Goal: Complete application form

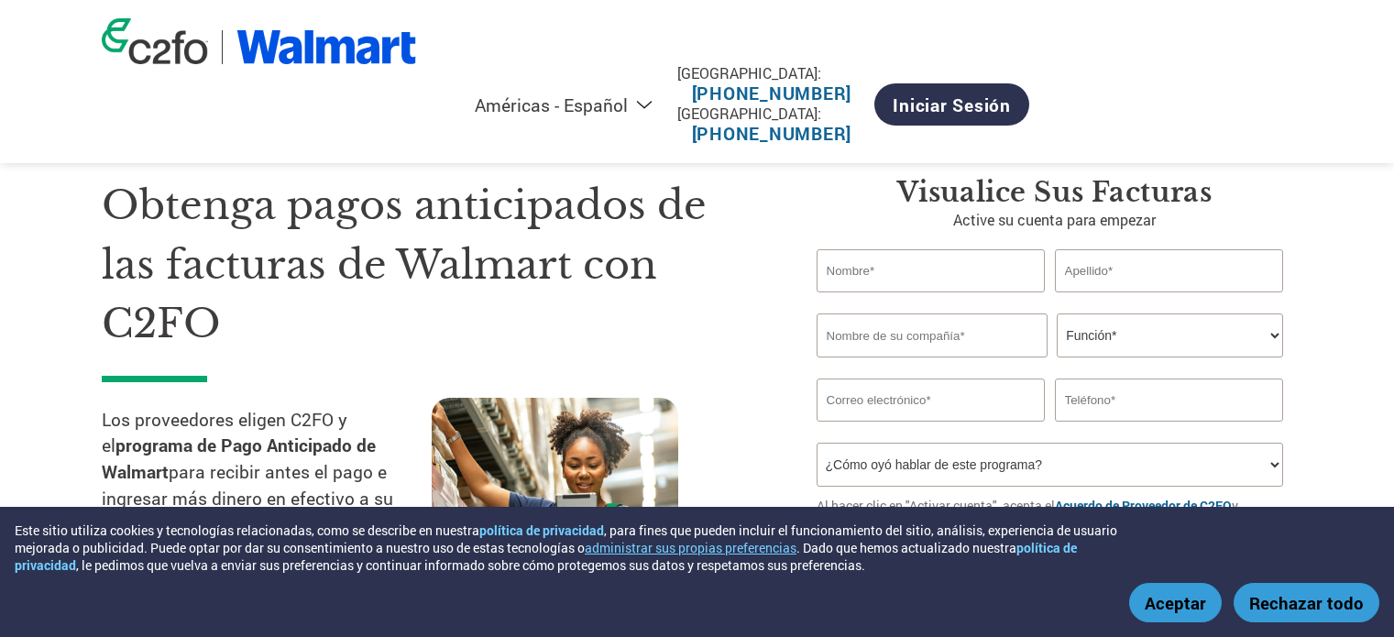
select select "es-MX"
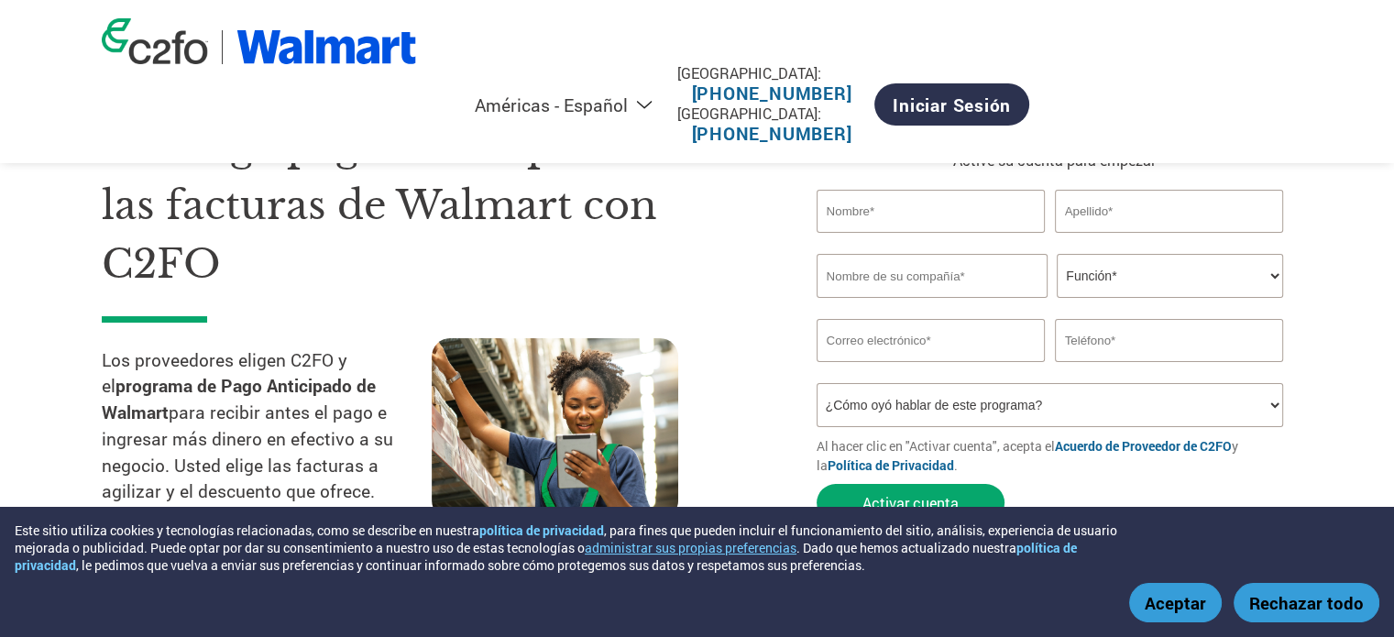
scroll to position [92, 0]
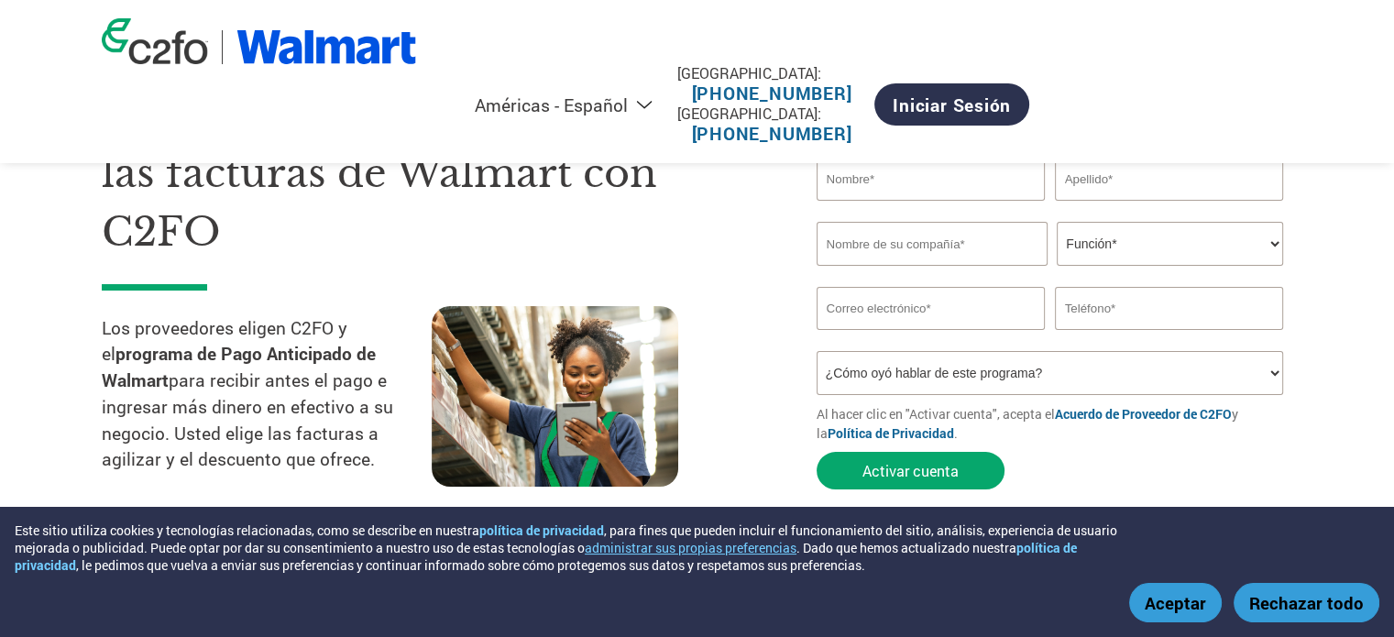
click at [962, 166] on input "text" at bounding box center [930, 179] width 229 height 43
type input "Estefany"
type input "Bravo"
type input "estefanybravo_b@hotmail.com"
type input "962745905"
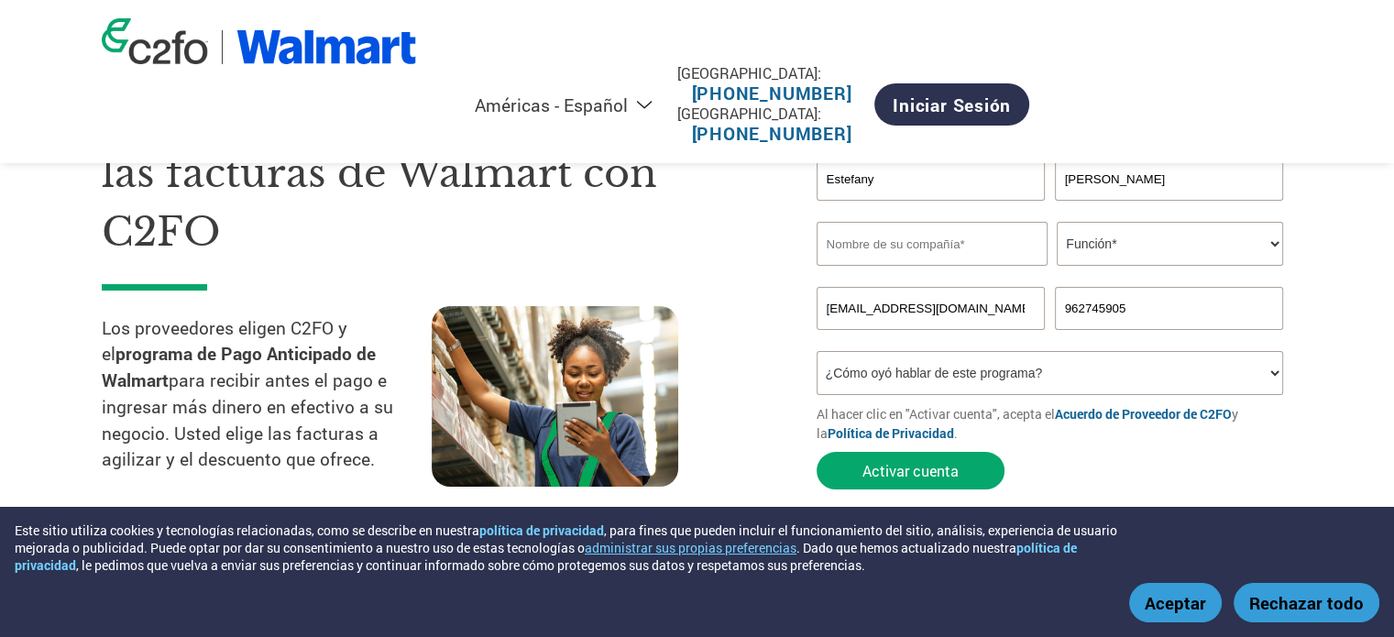
click at [932, 241] on input "text" at bounding box center [931, 244] width 231 height 44
type input "Inema S.A."
click at [1217, 246] on select "Función* Director financiero Interventor Gestor de créditos Director de finanza…" at bounding box center [1170, 244] width 226 height 44
select select "TREASURER"
click at [1057, 222] on select "Función* Director financiero Interventor Gestor de créditos Director de finanza…" at bounding box center [1170, 244] width 226 height 44
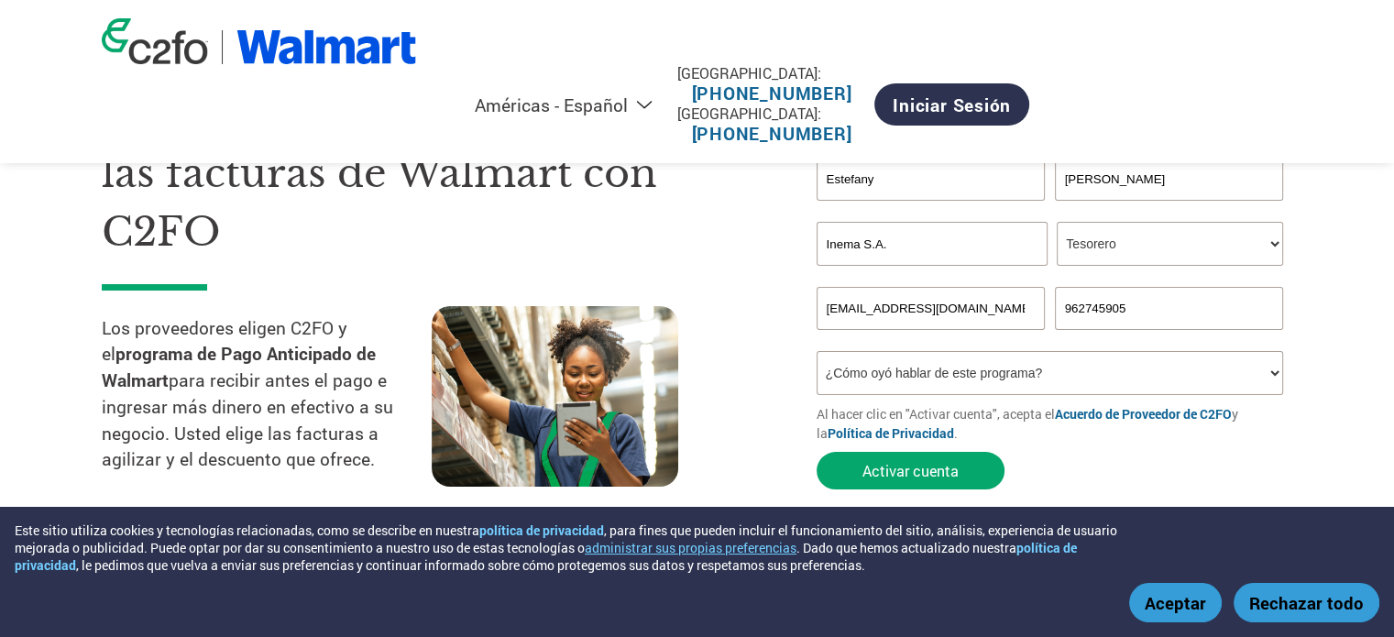
drag, startPoint x: 991, startPoint y: 314, endPoint x: 587, endPoint y: 314, distance: 403.2
click at [587, 314] on div "Obtenga pagos anticipados de las facturas de Walmart con C2FO Los proveedores e…" at bounding box center [697, 254] width 1191 height 487
type input "E"
type input "ebravo@inema.cl"
click at [969, 378] on select "¿Cómo oyó hablar de este programa? Recibió una carta Correo electrónico Redes s…" at bounding box center [1049, 373] width 467 height 44
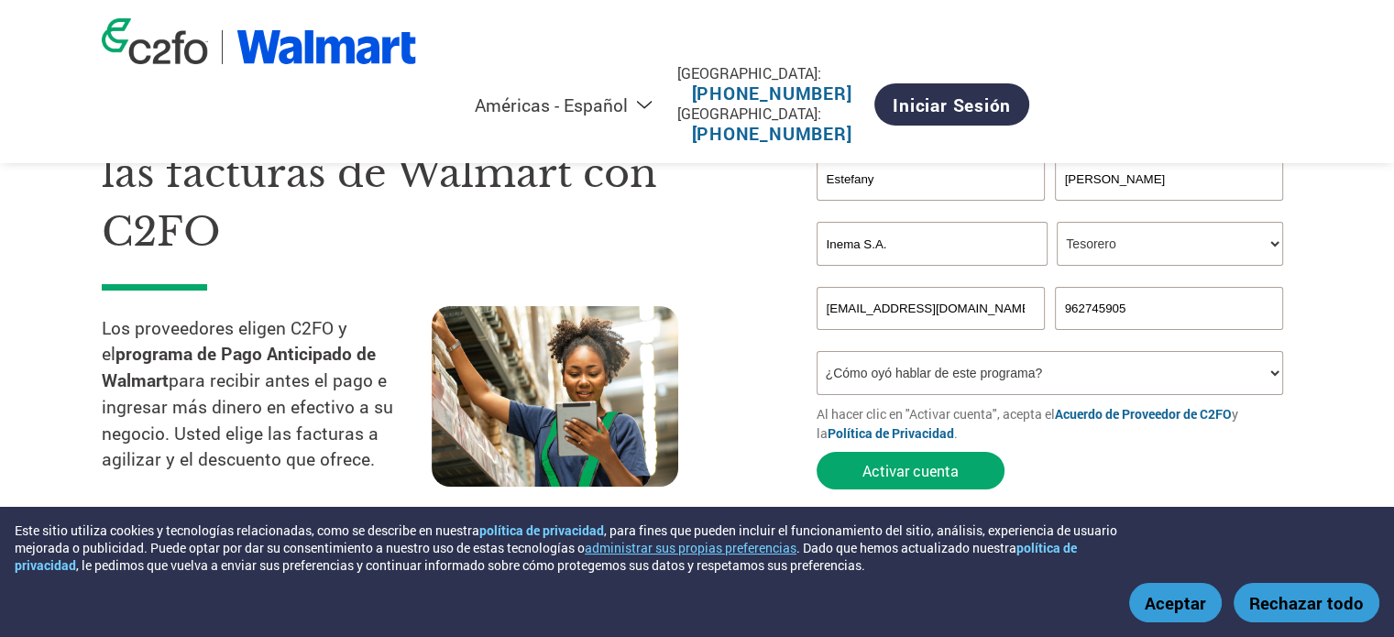
select select "Email"
click at [816, 351] on select "¿Cómo oyó hablar de este programa? Recibió una carta Correo electrónico Redes s…" at bounding box center [1049, 373] width 467 height 44
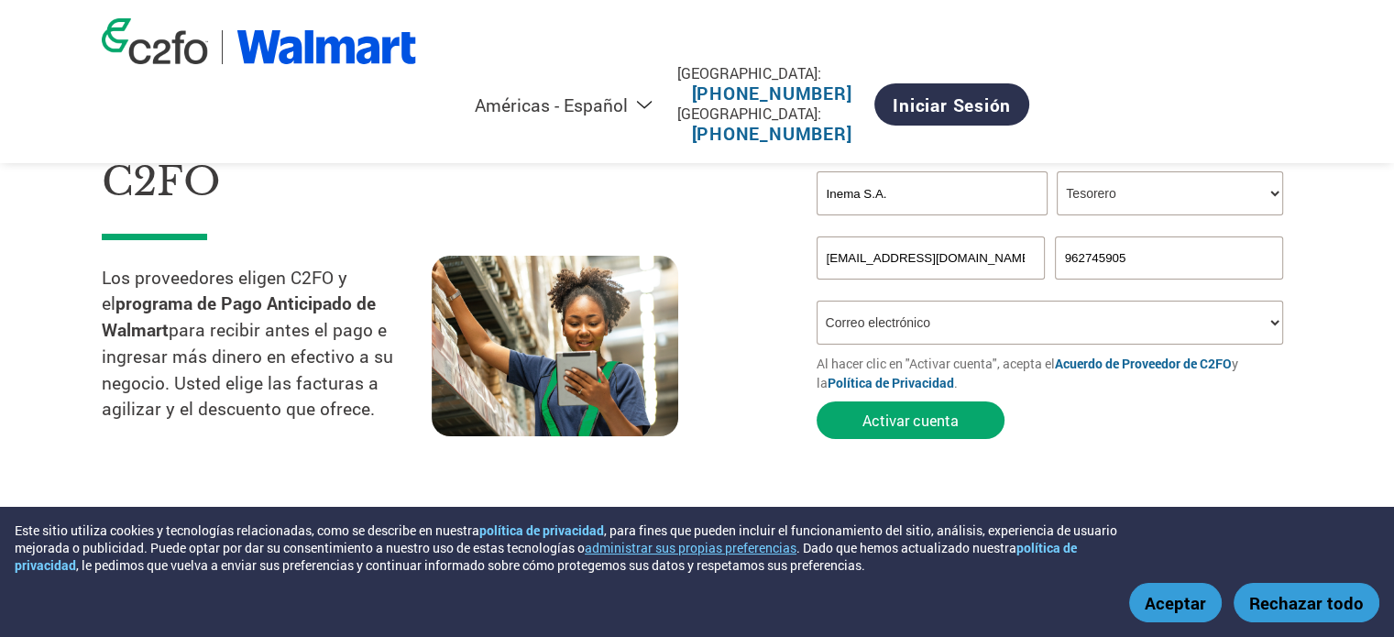
scroll to position [183, 0]
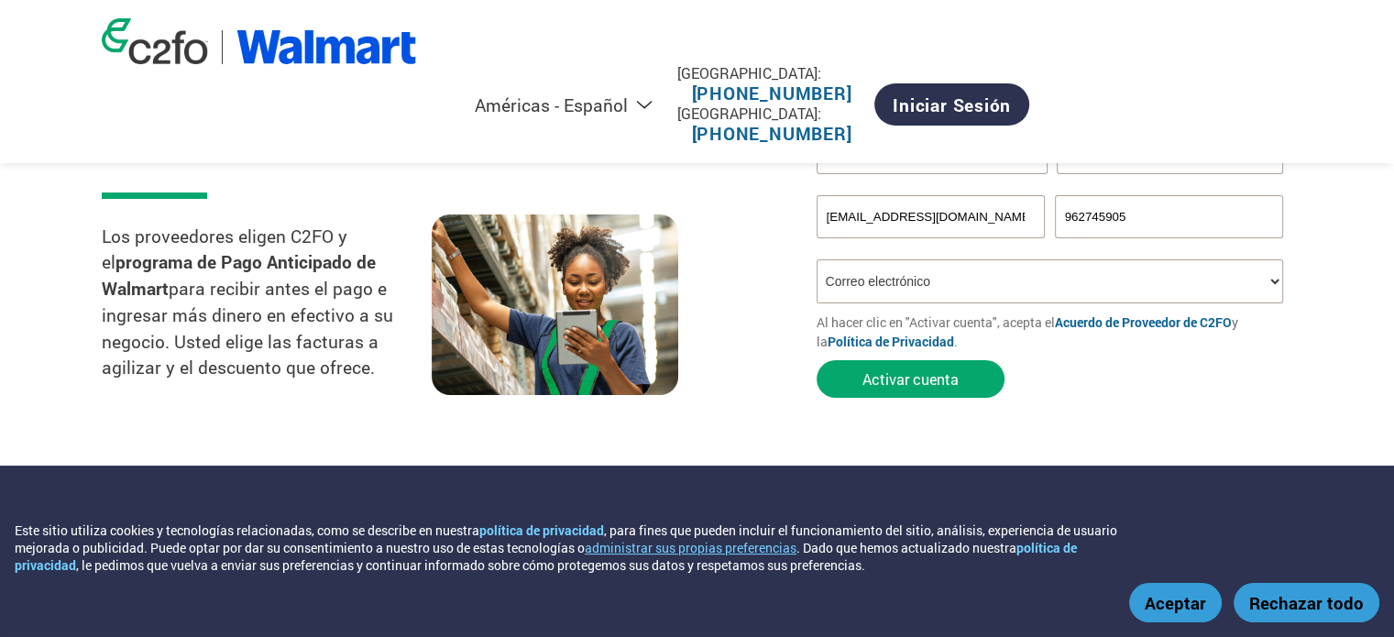
click at [942, 402] on form "Estefany Bravo El nombre no es válido o es demasiado largo. Apellido no válido …" at bounding box center [1054, 236] width 476 height 341
click at [943, 388] on font "Activar cuenta" at bounding box center [910, 378] width 96 height 19
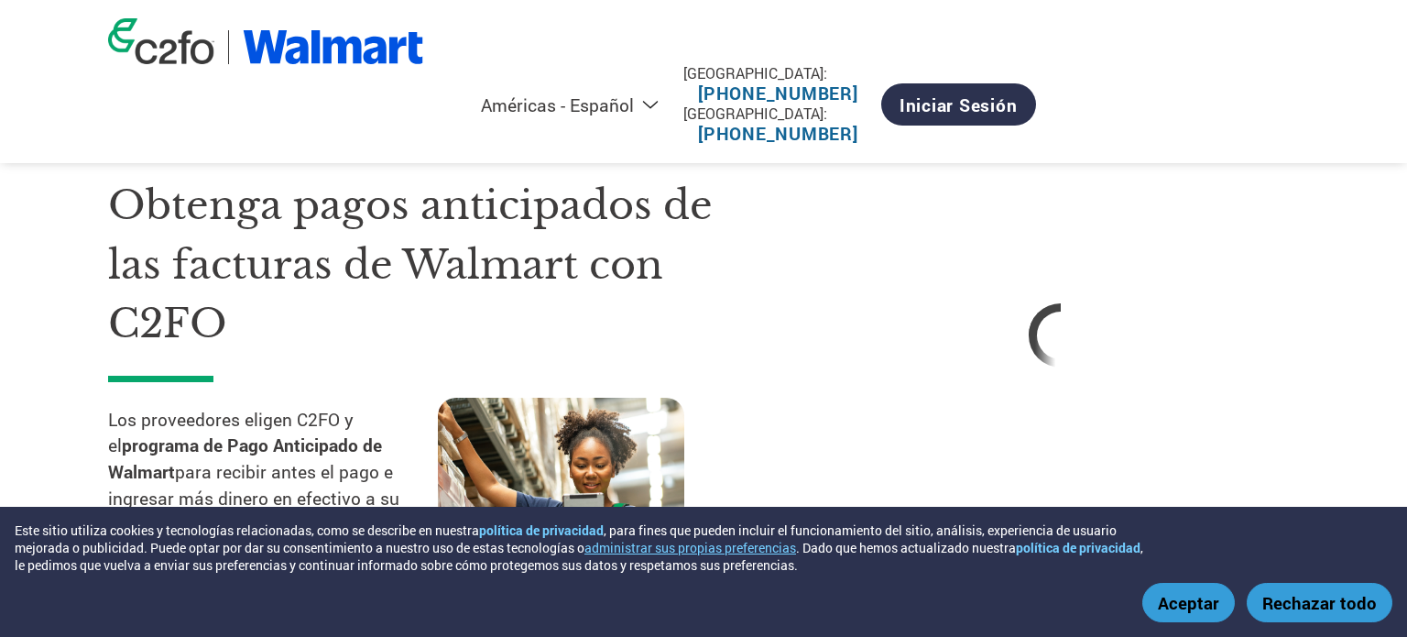
select select "es-MX"
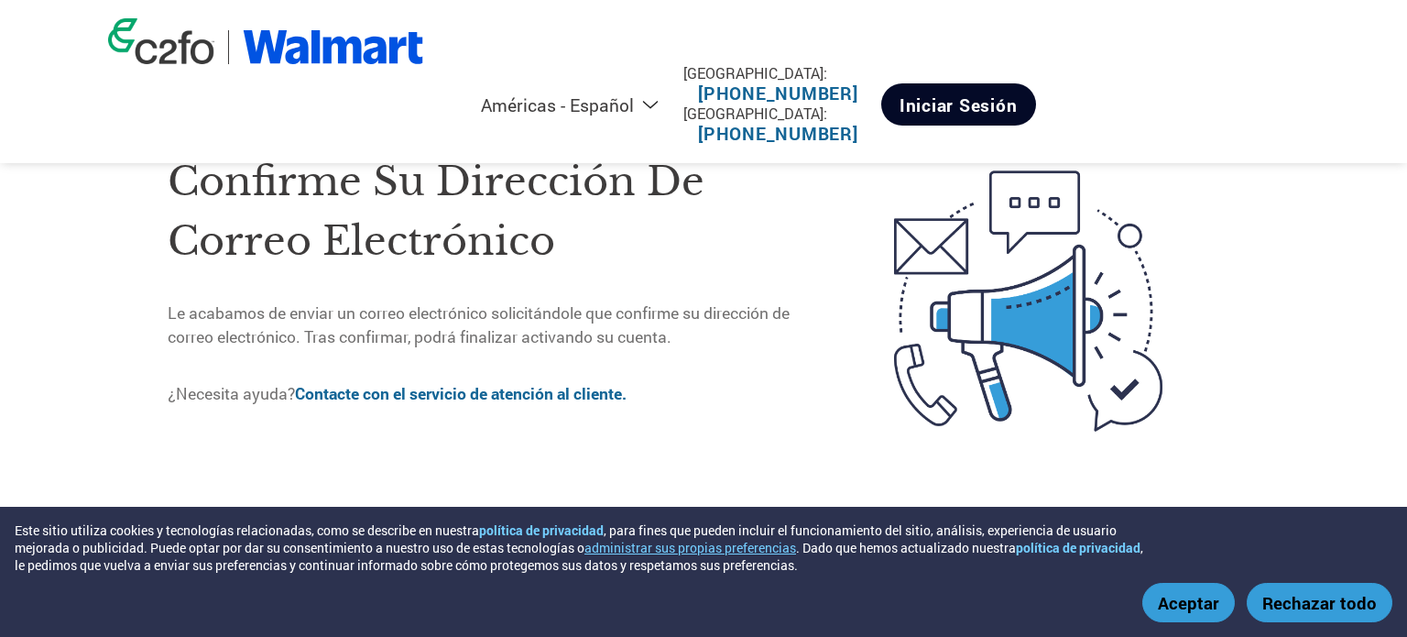
click at [1018, 93] on font "Iniciar sesión" at bounding box center [959, 104] width 118 height 23
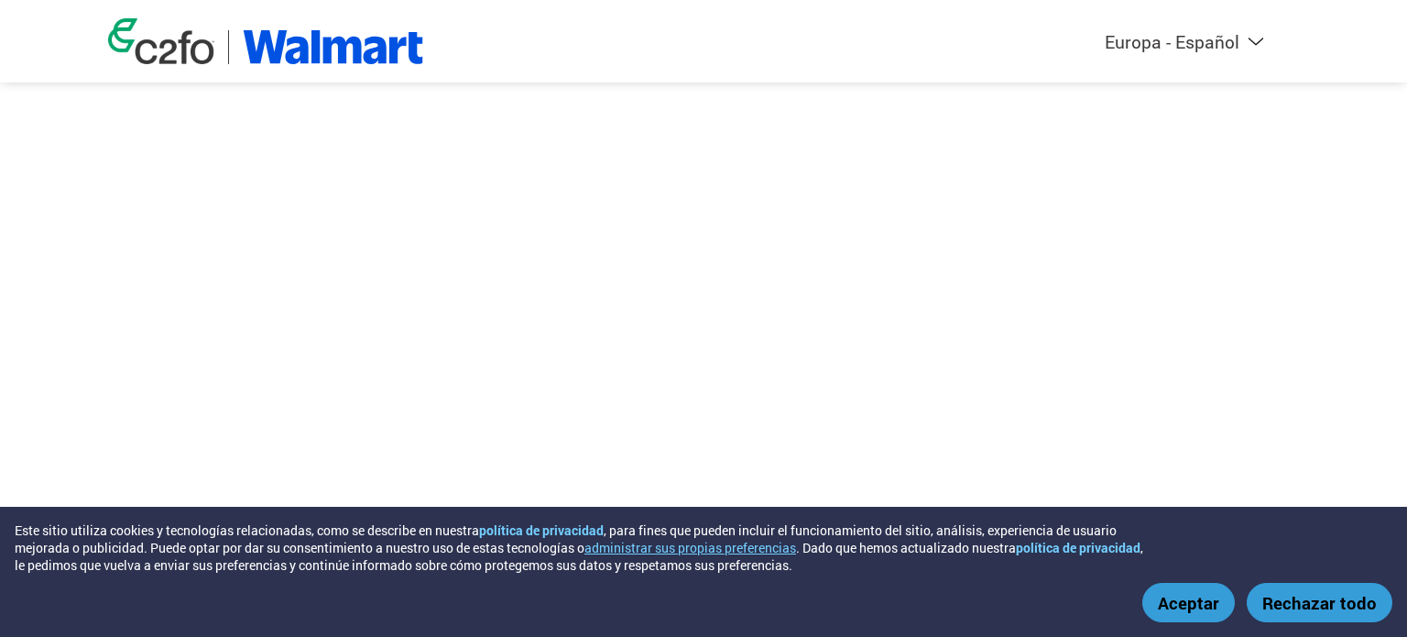
select select "es-ES"
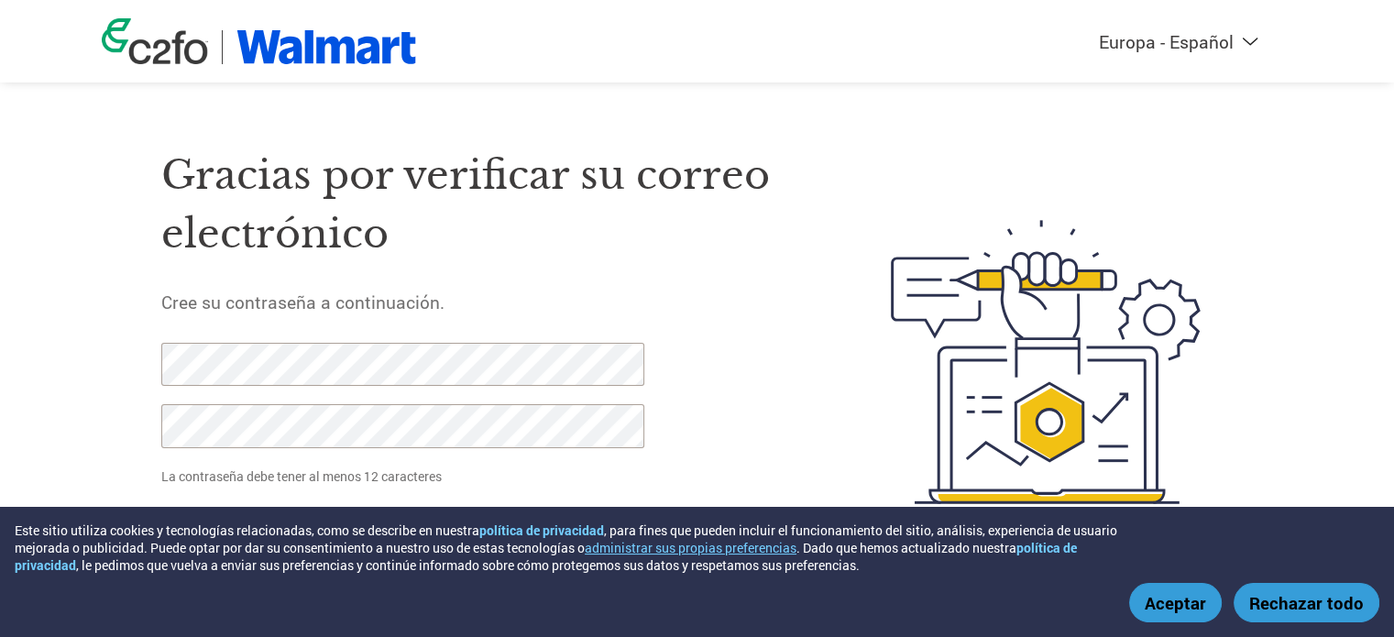
scroll to position [13, 0]
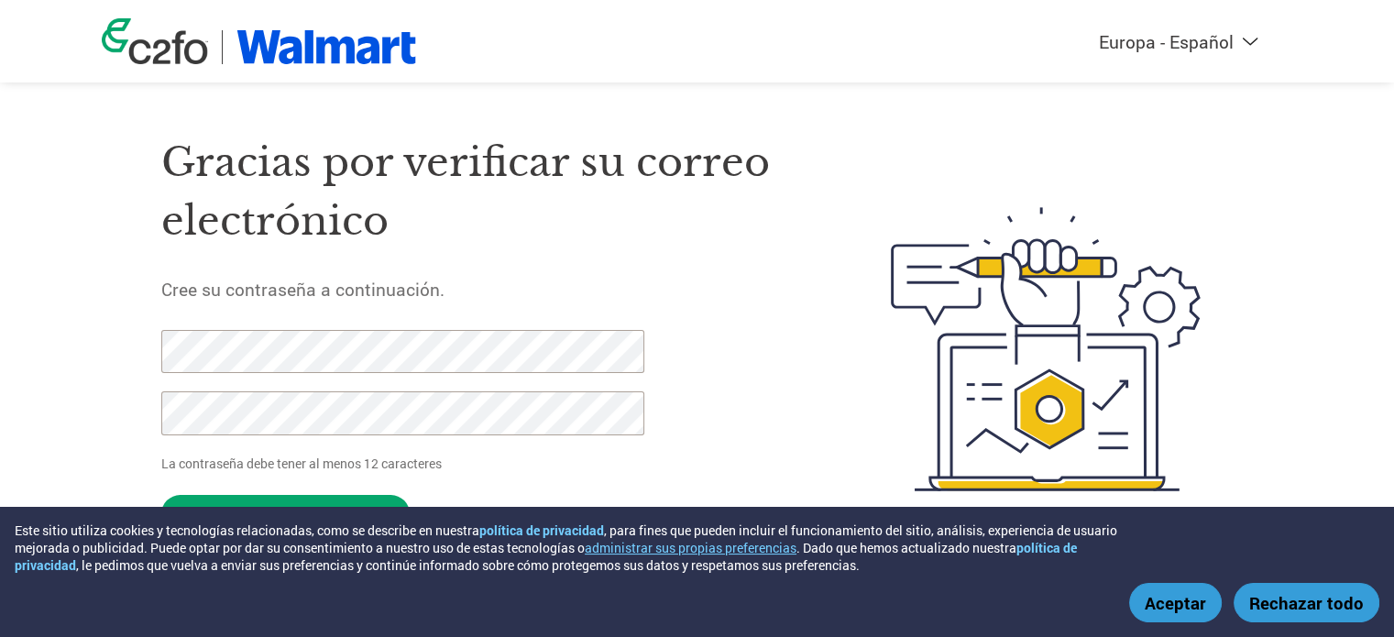
drag, startPoint x: 1183, startPoint y: 610, endPoint x: 1123, endPoint y: 606, distance: 60.7
click at [1183, 611] on button "Aceptar" at bounding box center [1175, 602] width 93 height 39
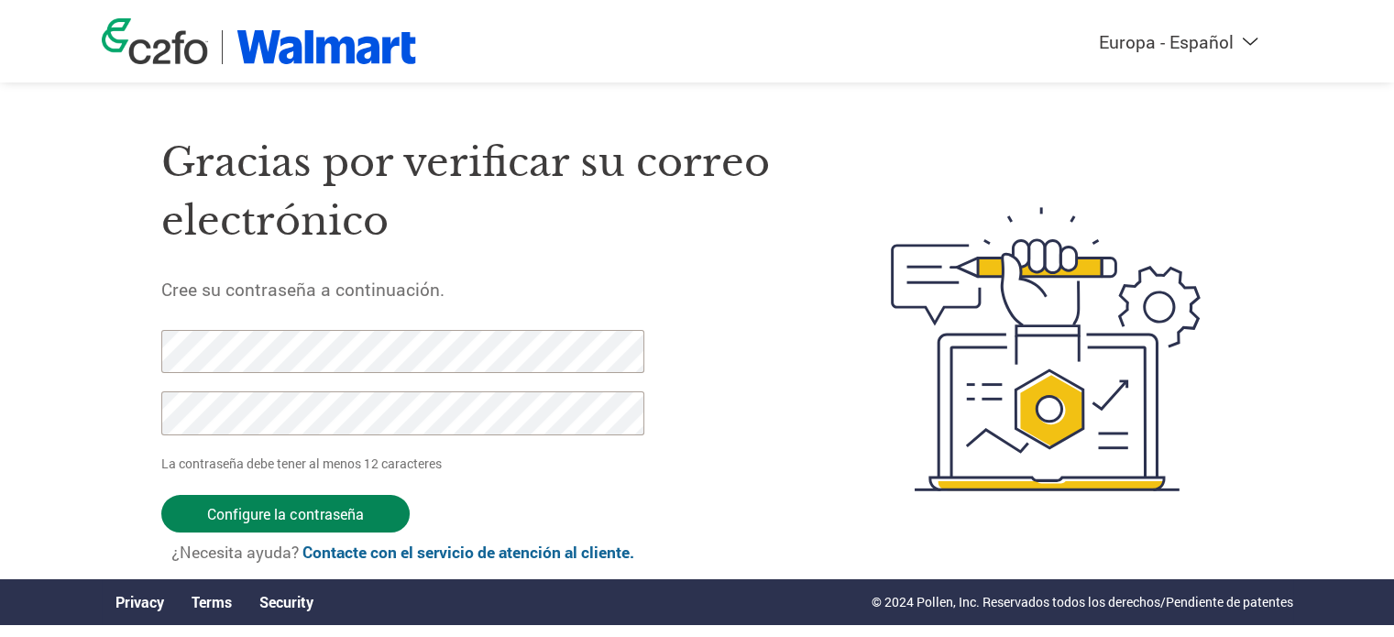
click at [328, 511] on input "Configure la contraseña" at bounding box center [285, 514] width 248 height 38
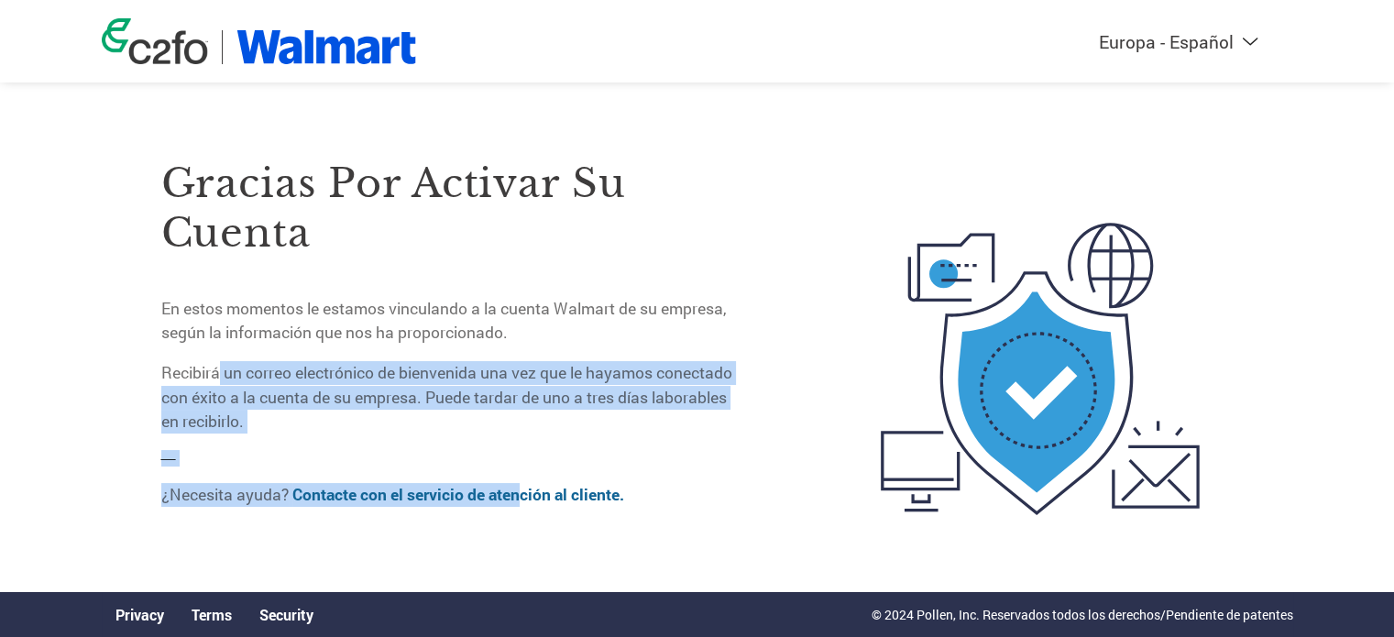
drag, startPoint x: 216, startPoint y: 369, endPoint x: 527, endPoint y: 484, distance: 331.1
click at [527, 484] on div "Gracias por activar su cuenta En estos momentos le estamos vinculando a la cuen…" at bounding box center [450, 321] width 579 height 404
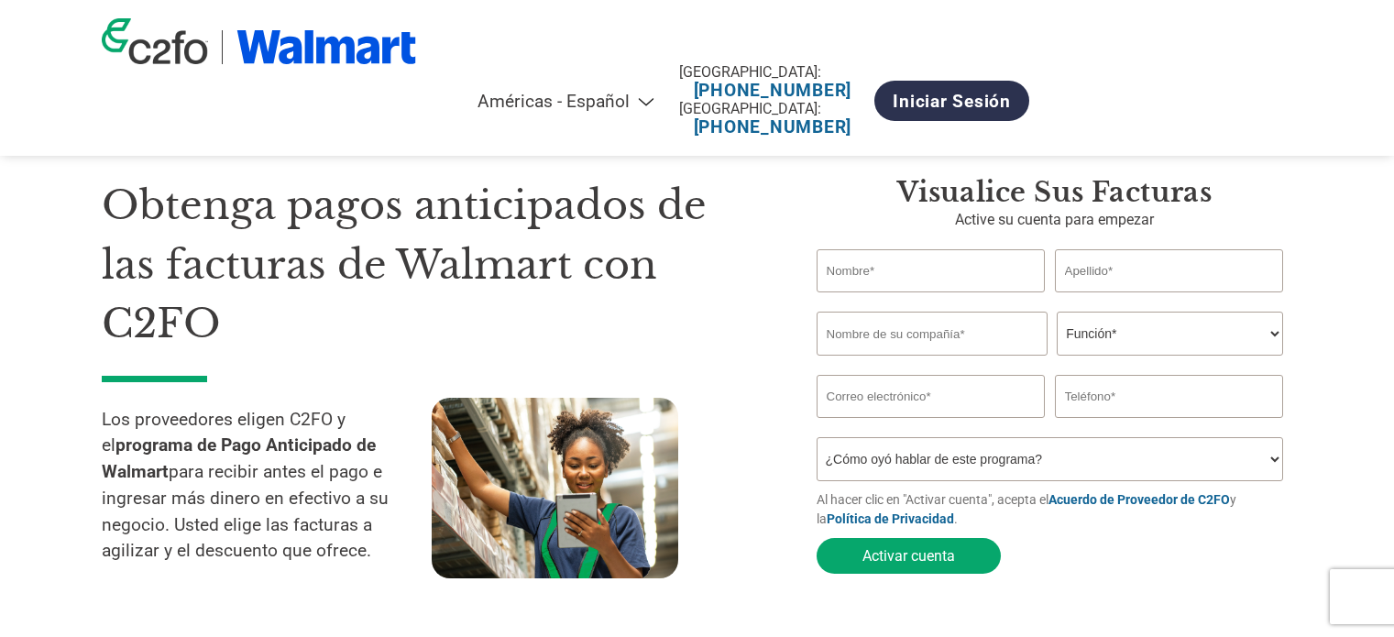
select select "es-MX"
